Goal: Information Seeking & Learning: Learn about a topic

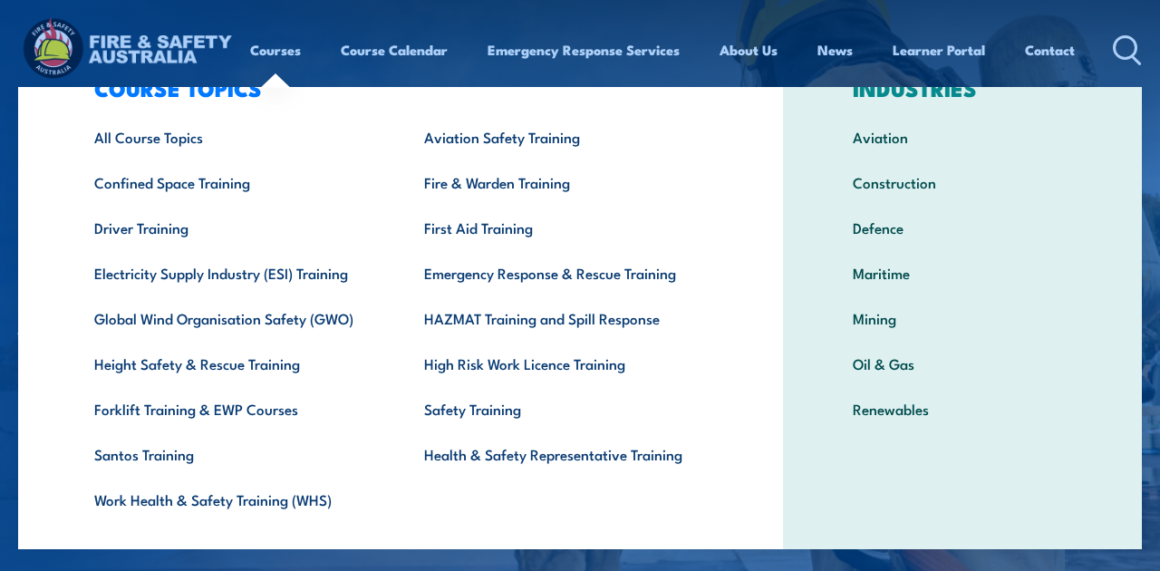
scroll to position [54, 0]
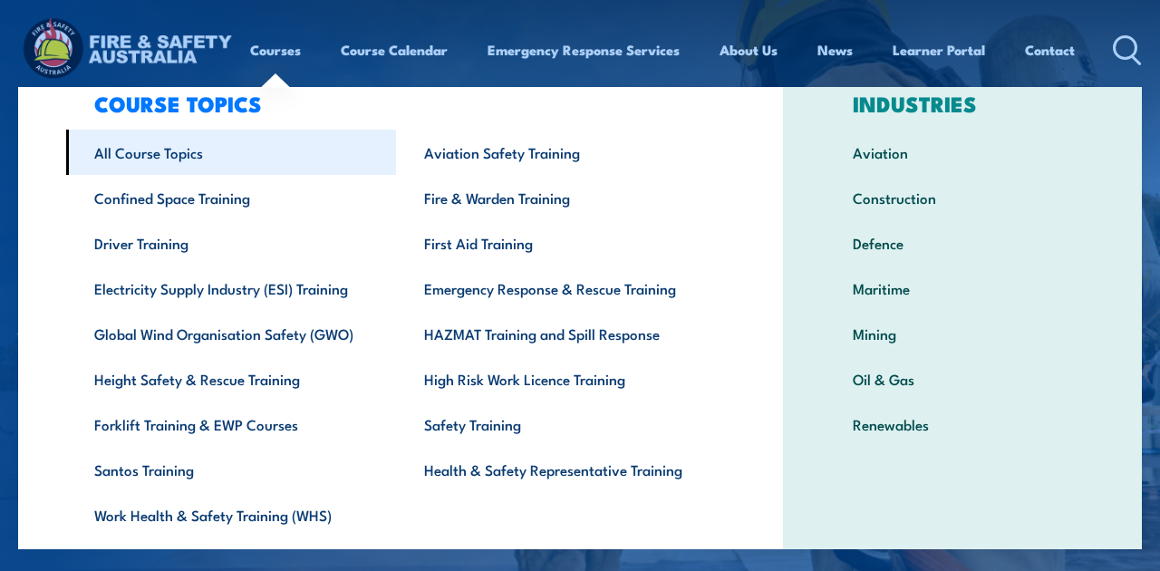
click at [160, 156] on link "All Course Topics" at bounding box center [231, 152] width 330 height 45
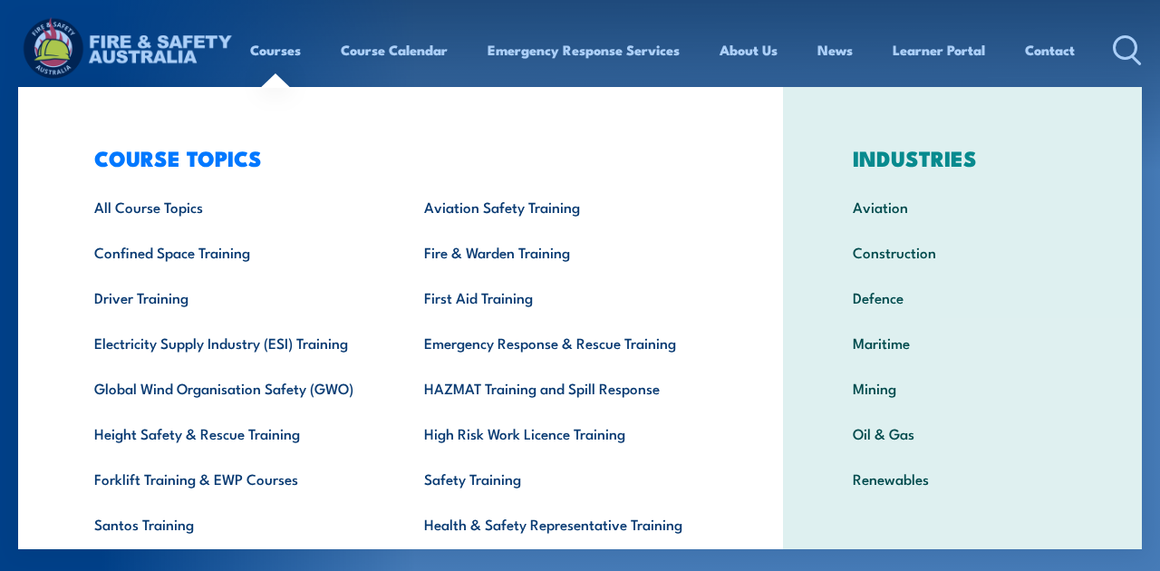
scroll to position [18, 0]
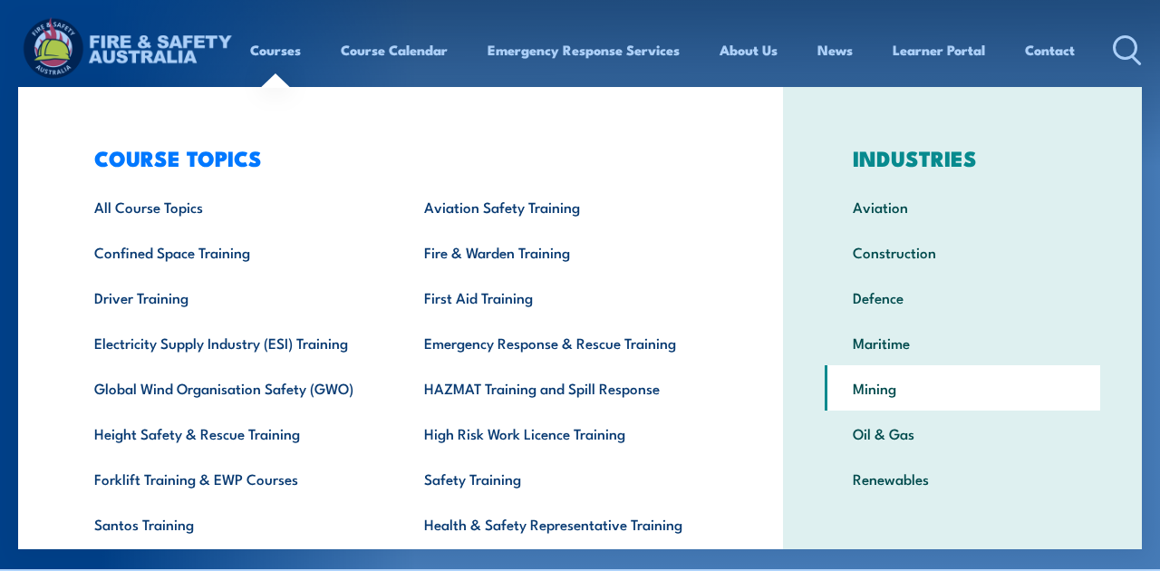
click at [887, 387] on link "Mining" at bounding box center [963, 387] width 276 height 45
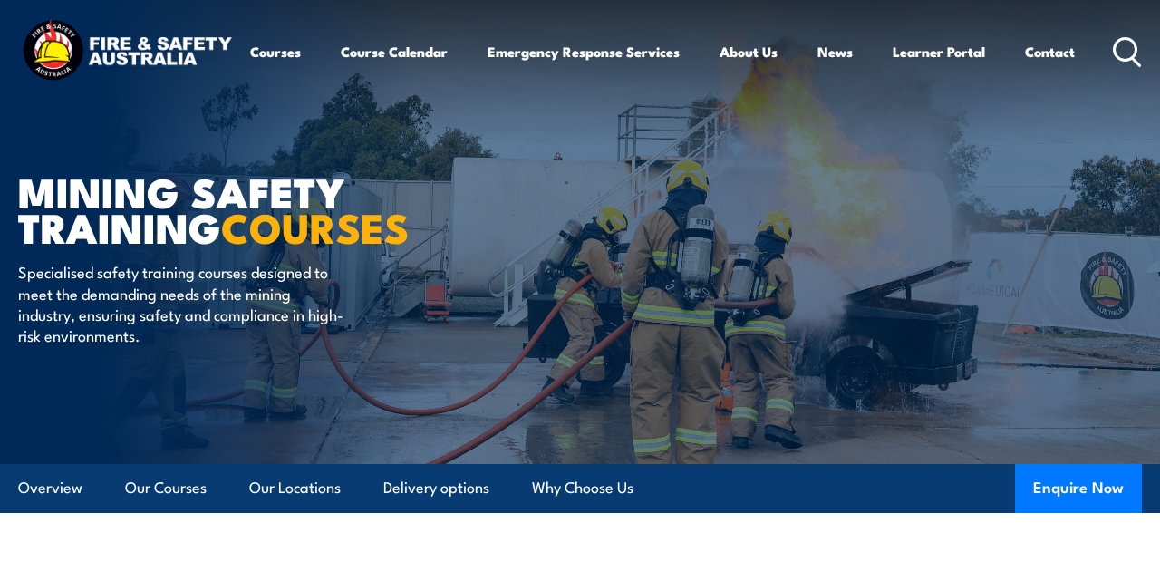
click at [1127, 55] on icon at bounding box center [1127, 52] width 29 height 30
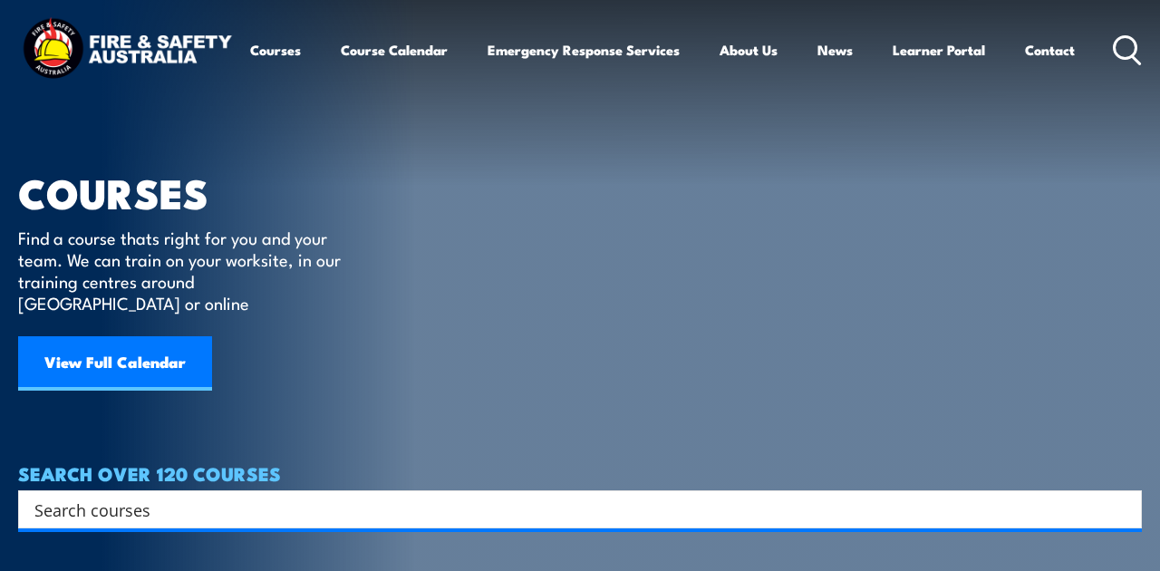
click at [268, 496] on input "Search input" at bounding box center [568, 509] width 1068 height 27
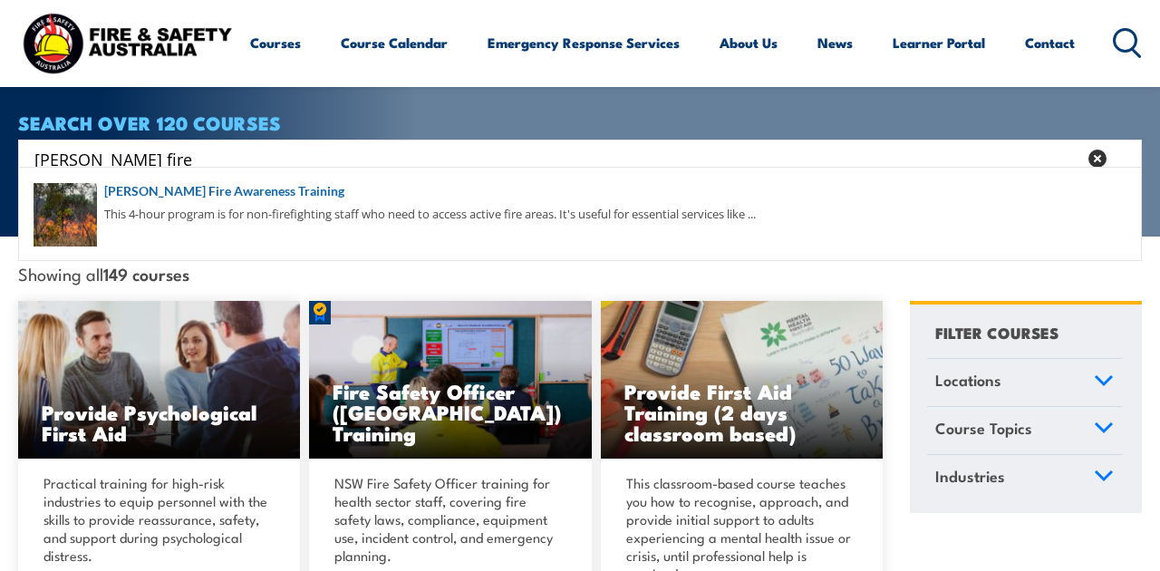
scroll to position [363, 0]
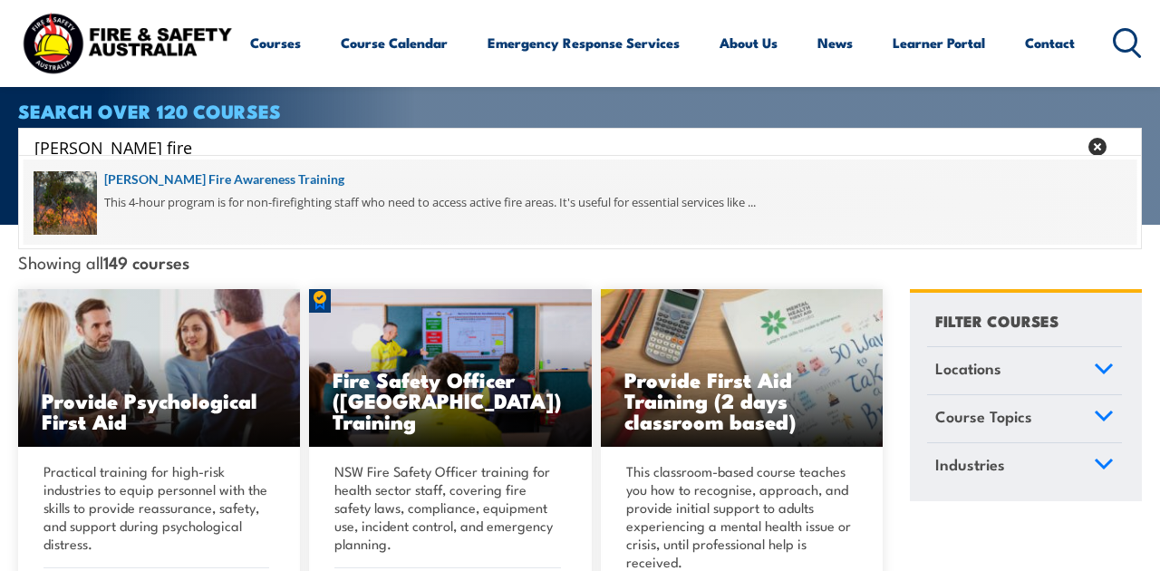
type input "bush fire"
click at [137, 179] on span at bounding box center [580, 202] width 1113 height 85
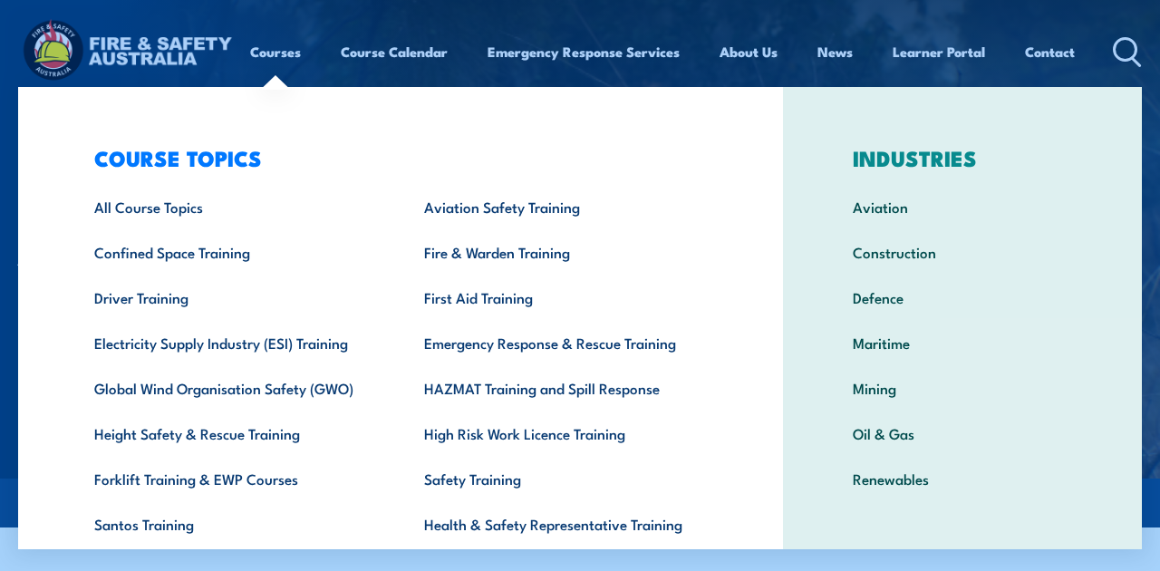
click at [276, 59] on link "Courses" at bounding box center [275, 52] width 51 height 44
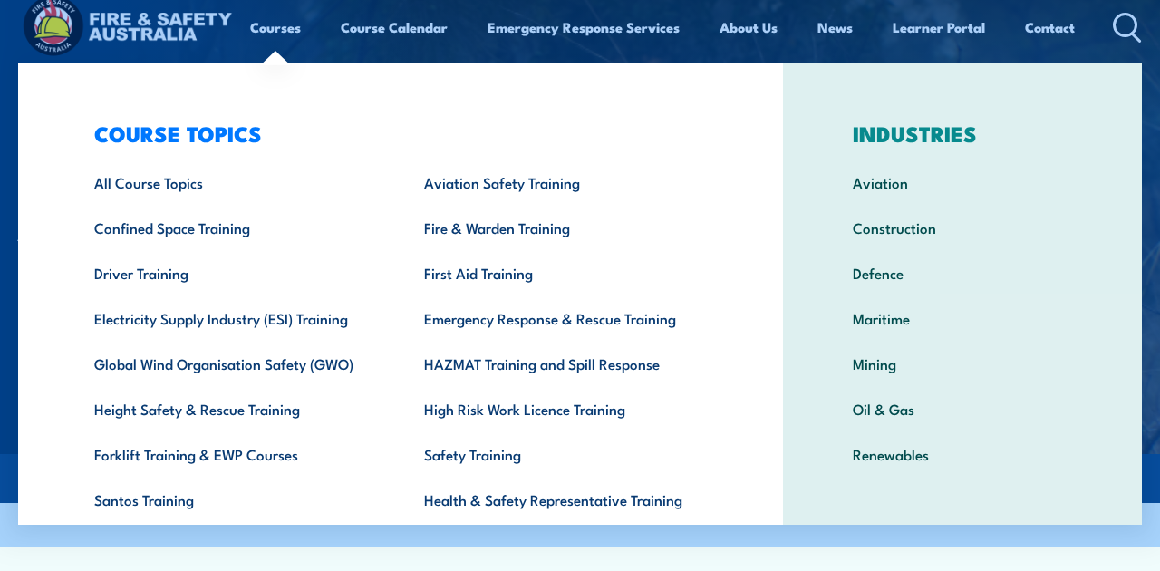
scroll to position [17, 0]
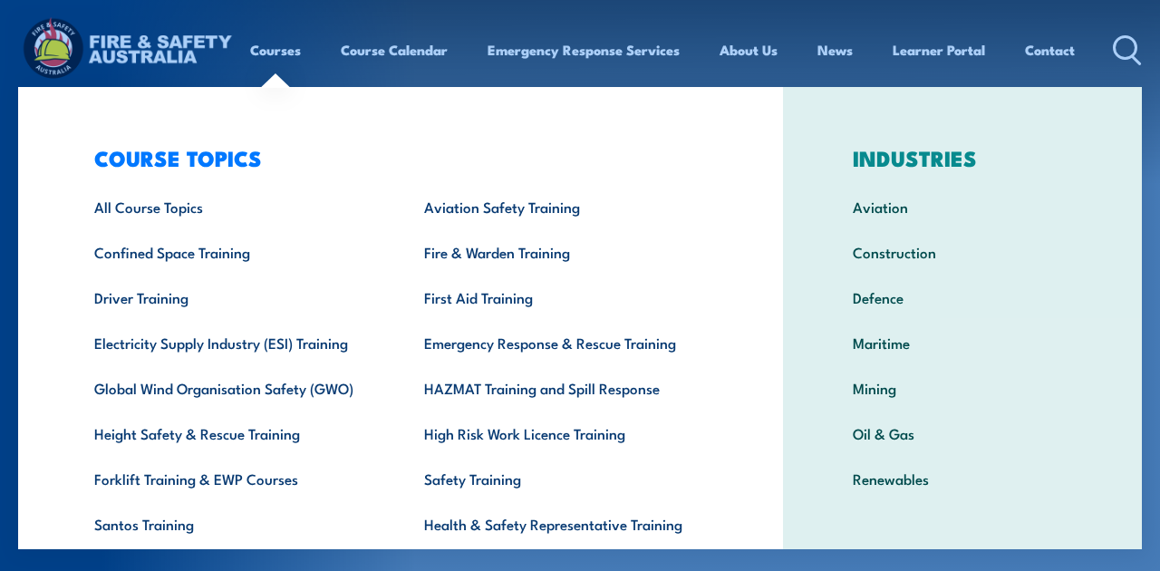
click at [278, 49] on link "Courses" at bounding box center [275, 50] width 51 height 44
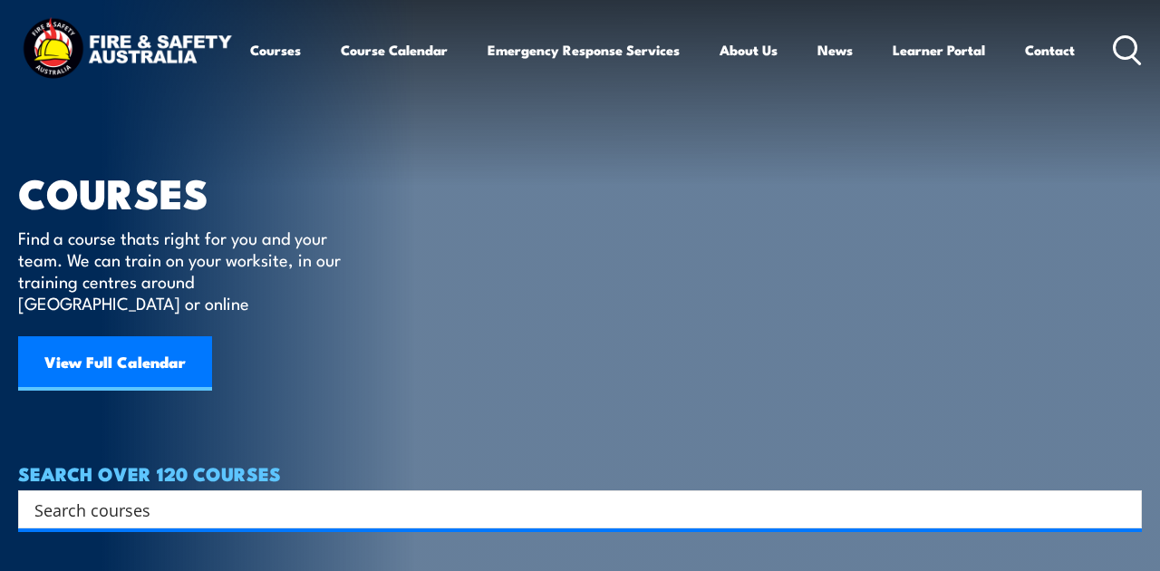
click at [220, 496] on input "Search input" at bounding box center [568, 509] width 1068 height 27
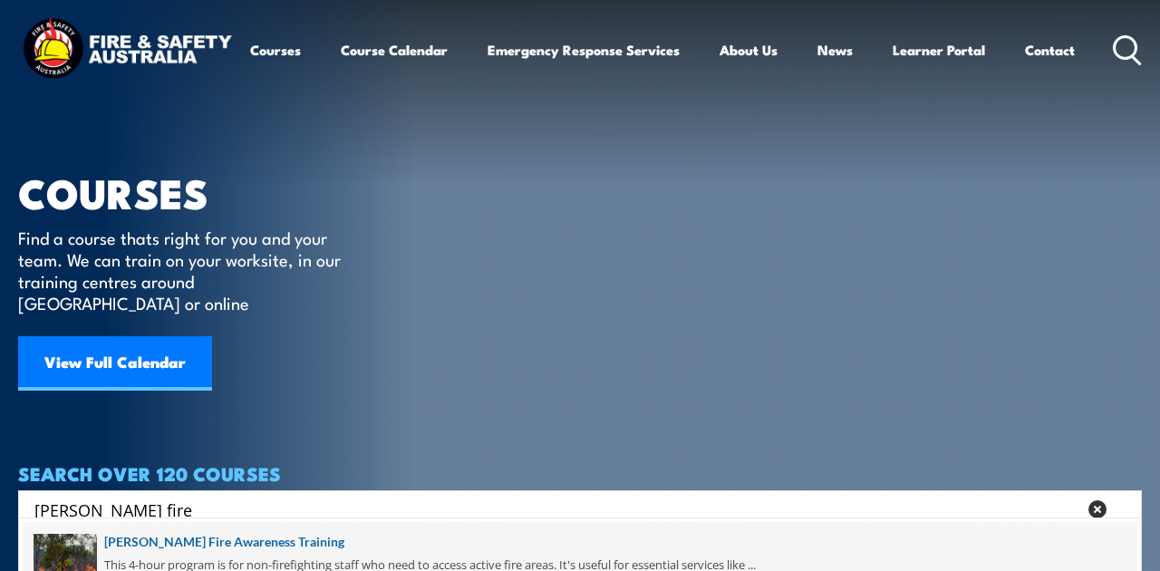
type input "bush fire"
click at [229, 543] on span at bounding box center [580, 564] width 1113 height 85
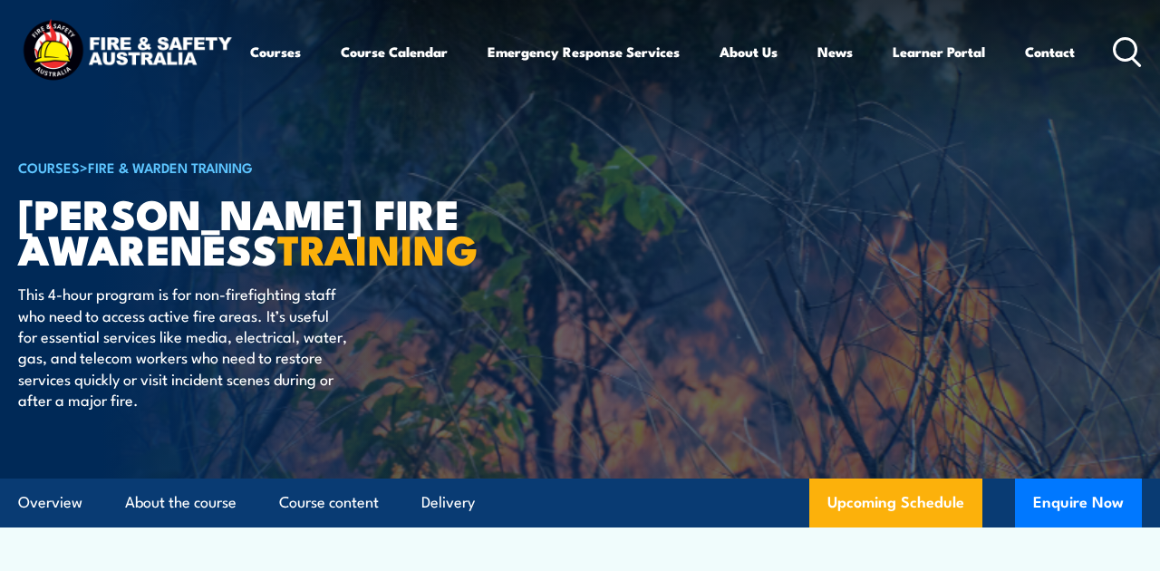
click at [1127, 56] on icon at bounding box center [1127, 52] width 29 height 30
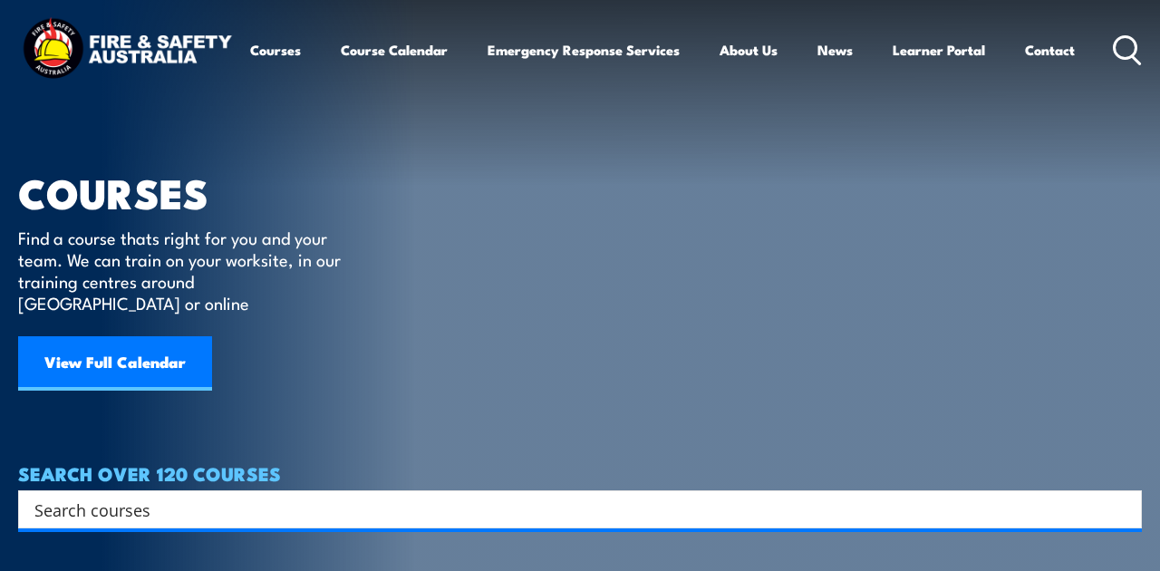
click at [304, 496] on input "Search input" at bounding box center [568, 509] width 1068 height 27
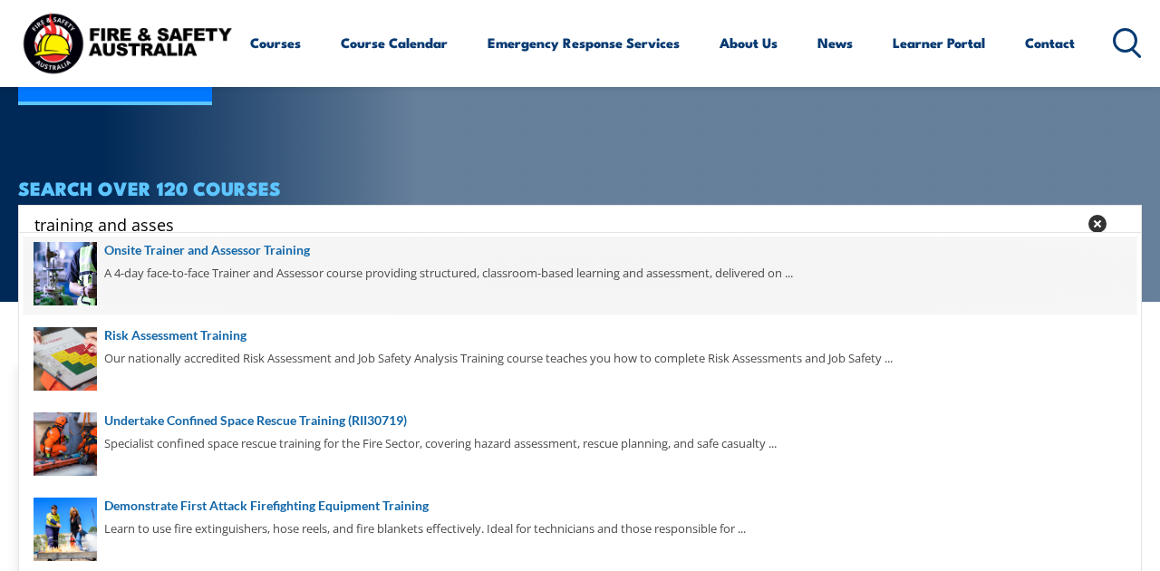
scroll to position [5, 0]
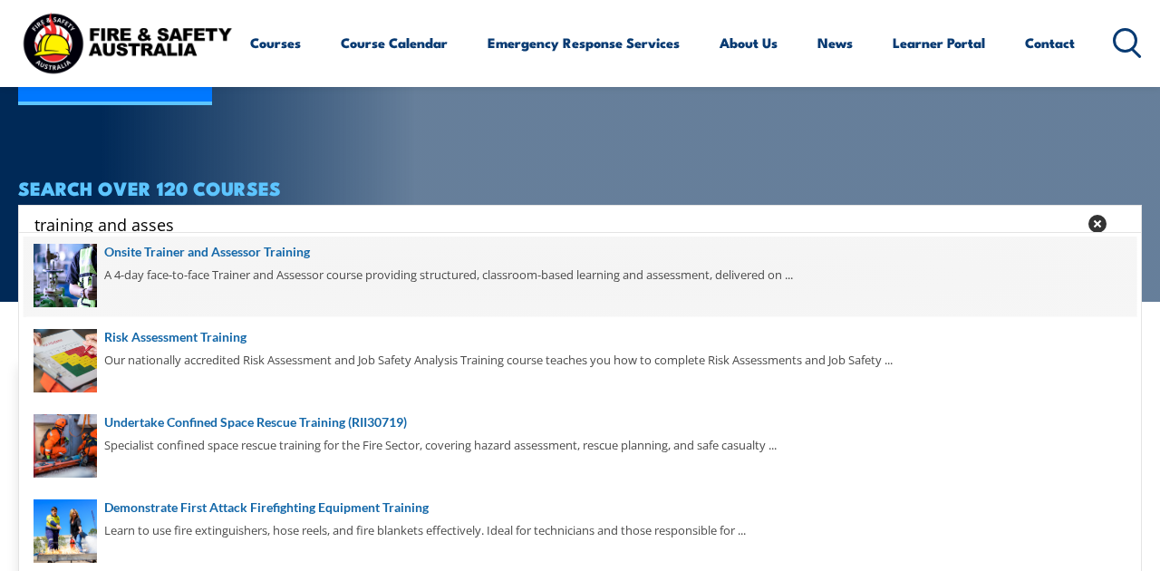
type input "training and asses"
click at [256, 248] on span at bounding box center [580, 274] width 1113 height 85
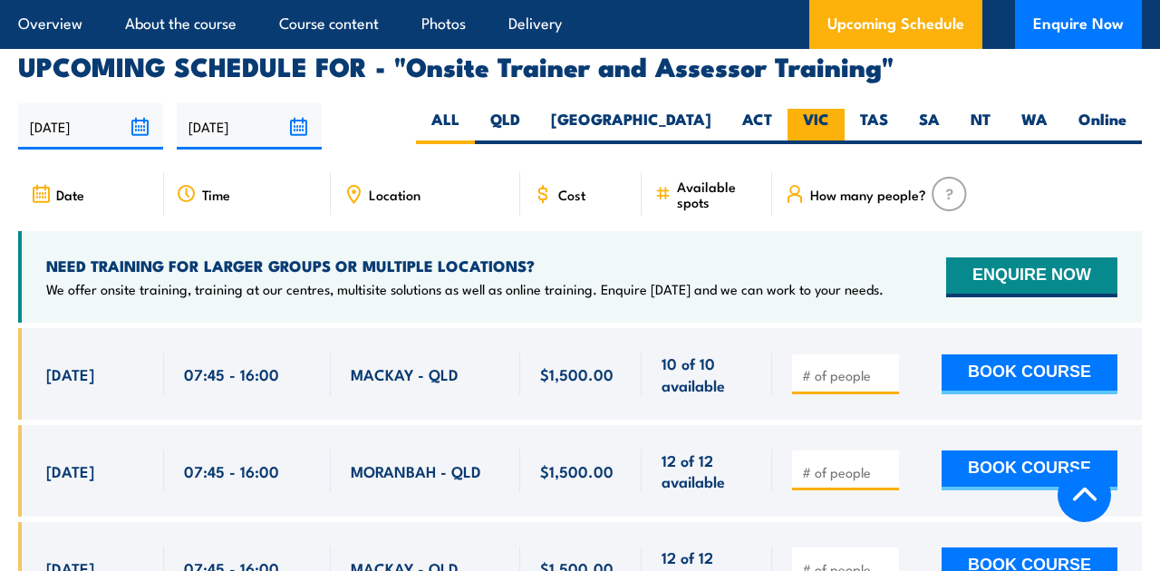
scroll to position [3140, 0]
